Goal: Entertainment & Leisure: Consume media (video, audio)

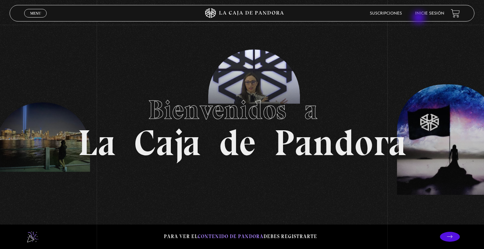
click at [419, 19] on header "Menu Cerrar Suscripciones Inicie sesión" at bounding box center [242, 13] width 464 height 17
click at [425, 16] on link "Inicie sesión" at bounding box center [429, 14] width 29 height 4
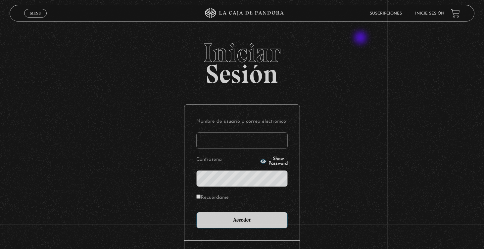
type input "gkvillalobos@hotmail.com"
click at [242, 220] on input "Acceder" at bounding box center [241, 220] width 91 height 17
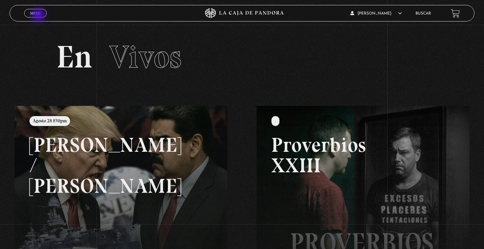
click at [39, 16] on link "Menu Cerrar" at bounding box center [35, 13] width 22 height 9
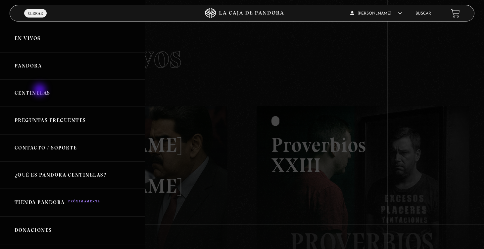
click at [40, 91] on link "Centinelas" at bounding box center [72, 92] width 145 height 27
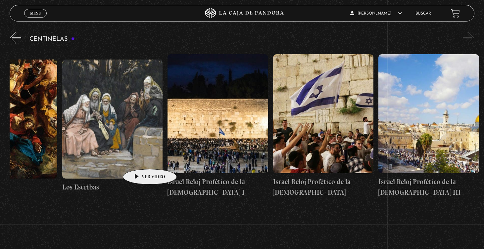
scroll to position [0, 11641]
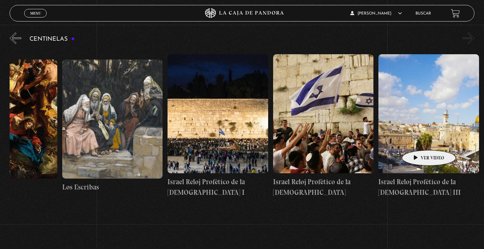
click at [418, 140] on figure at bounding box center [428, 113] width 100 height 119
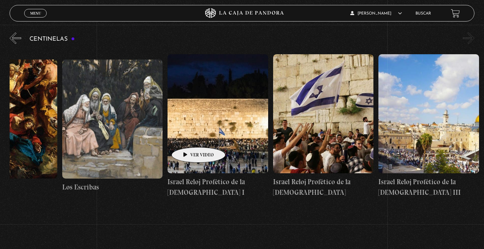
click at [188, 137] on figure at bounding box center [217, 113] width 100 height 119
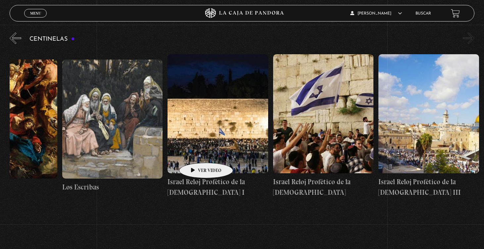
click at [196, 153] on figure at bounding box center [217, 113] width 100 height 119
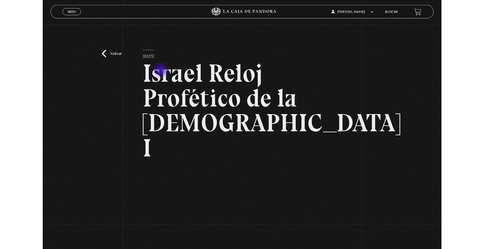
scroll to position [76, 0]
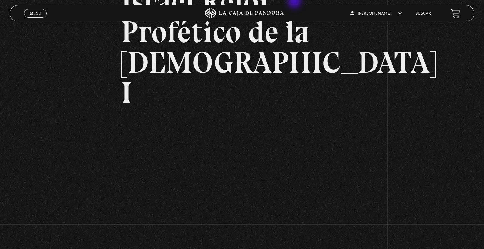
click at [294, 1] on h2 "Israel Reloj Profético de la [DEMOGRAPHIC_DATA] I" at bounding box center [242, 47] width 242 height 122
